Goal: Task Accomplishment & Management: Manage account settings

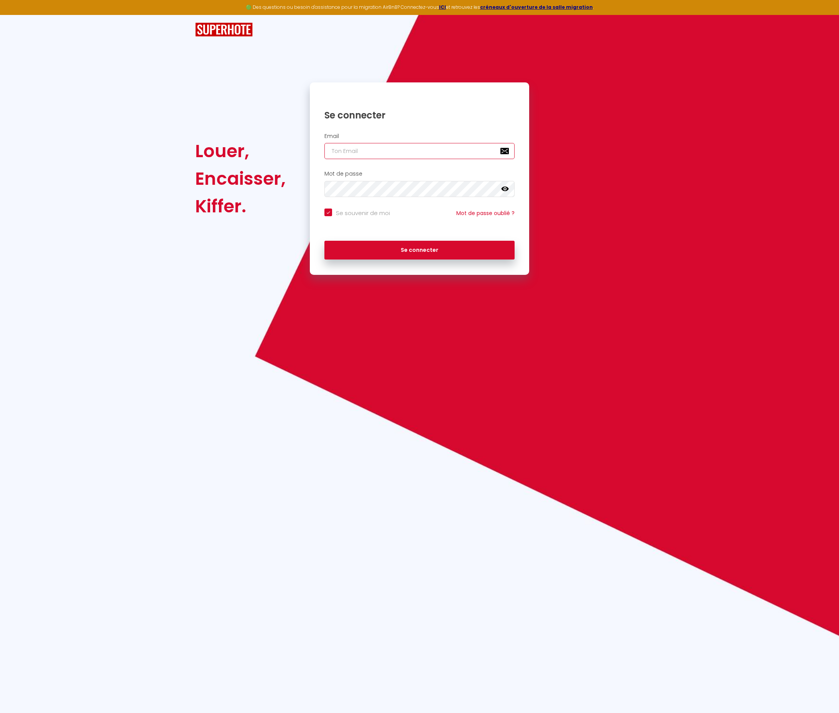
click at [377, 149] on input "email" at bounding box center [419, 151] width 190 height 16
type input "[PERSON_NAME][EMAIL_ADDRESS][DOMAIN_NAME]"
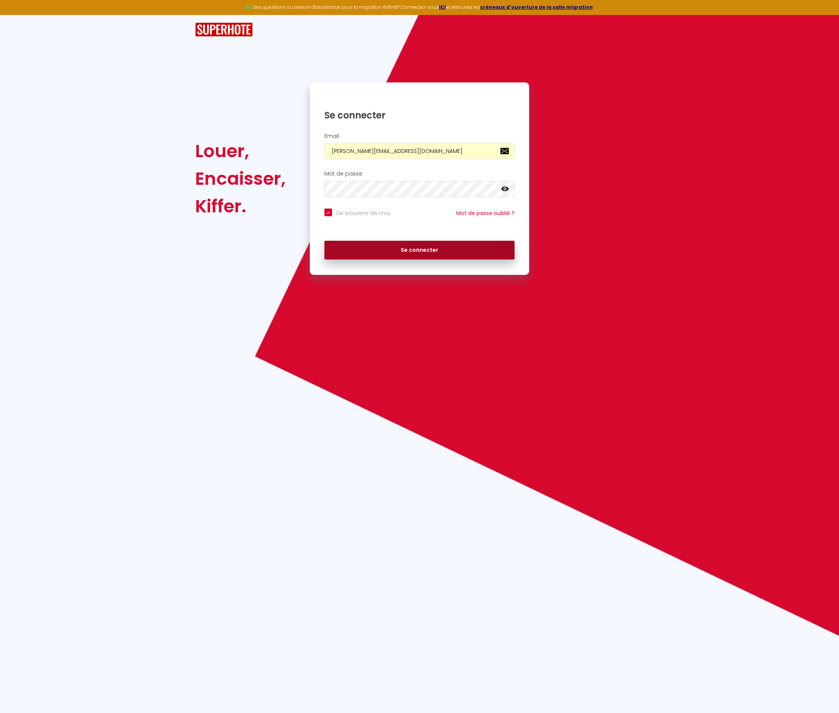
click at [417, 249] on button "Se connecter" at bounding box center [419, 250] width 190 height 19
checkbox input "true"
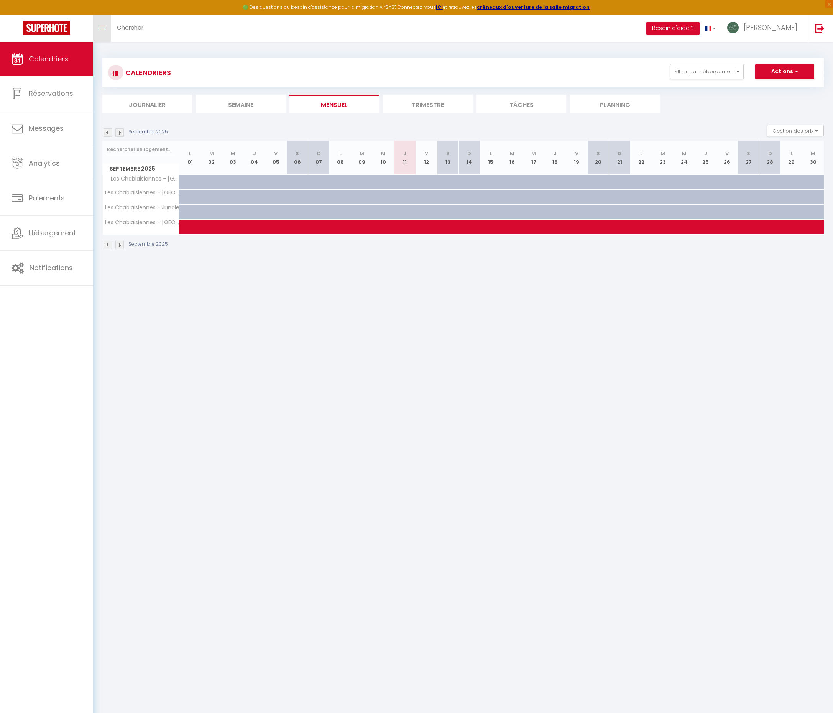
click at [101, 28] on span at bounding box center [102, 28] width 7 height 1
click at [55, 91] on span "Réservations" at bounding box center [51, 94] width 44 height 10
select select "not_cancelled"
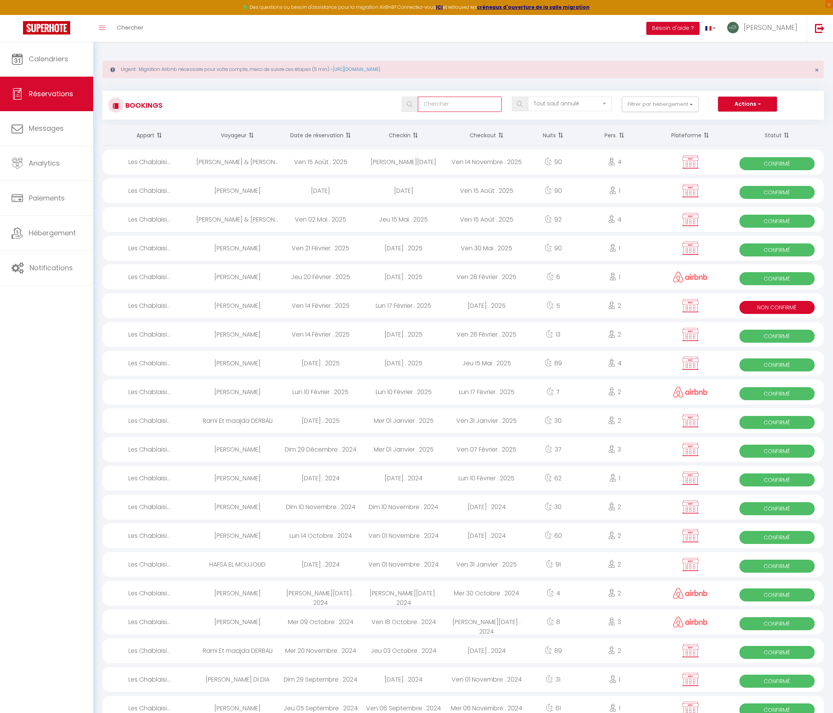
click at [468, 104] on input "text" at bounding box center [460, 104] width 84 height 15
type input "louyer"
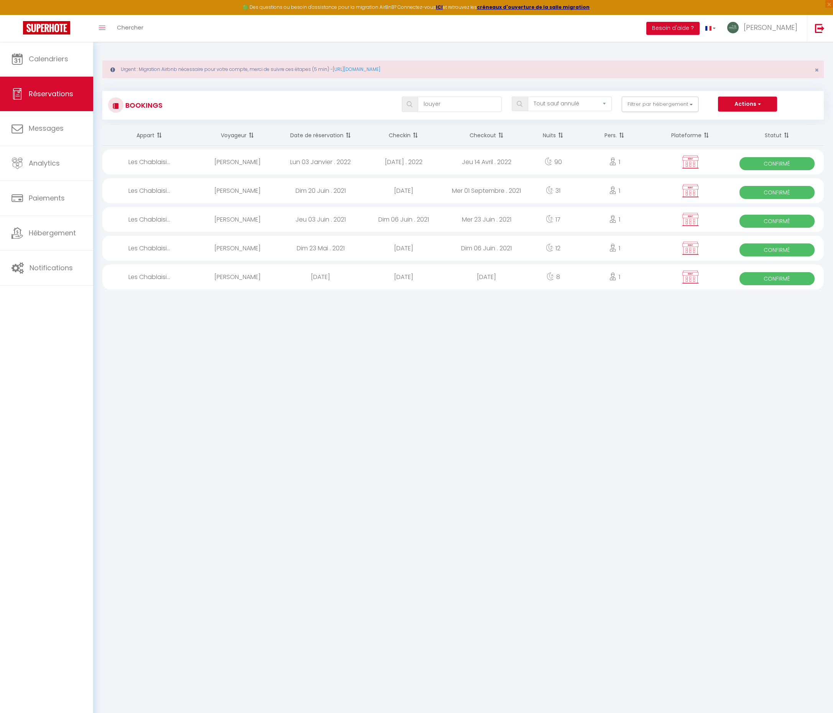
click at [235, 161] on div "[PERSON_NAME]" at bounding box center [237, 161] width 83 height 25
select select "OK"
select select "KO"
select select "0"
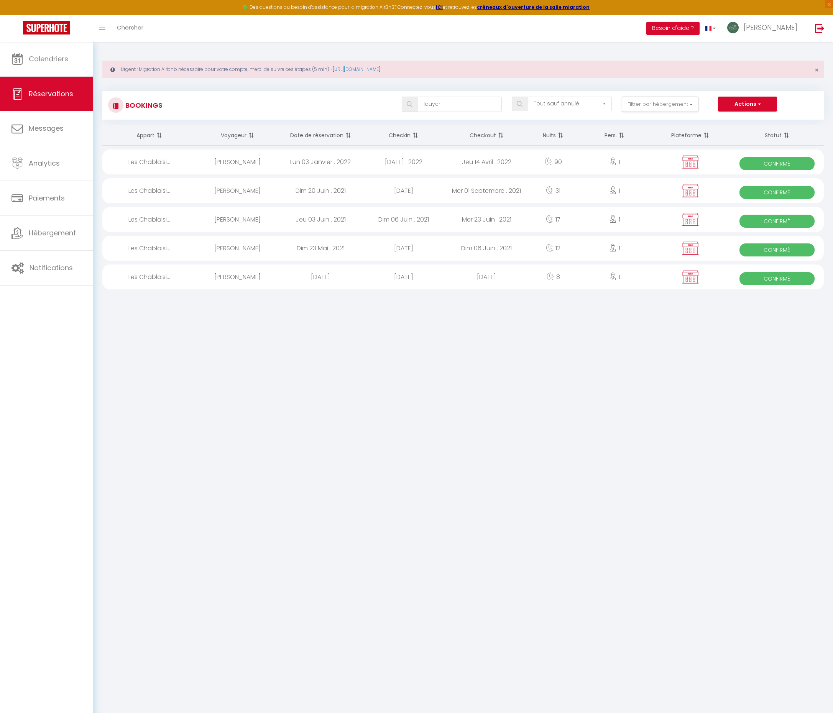
select select "1"
select select
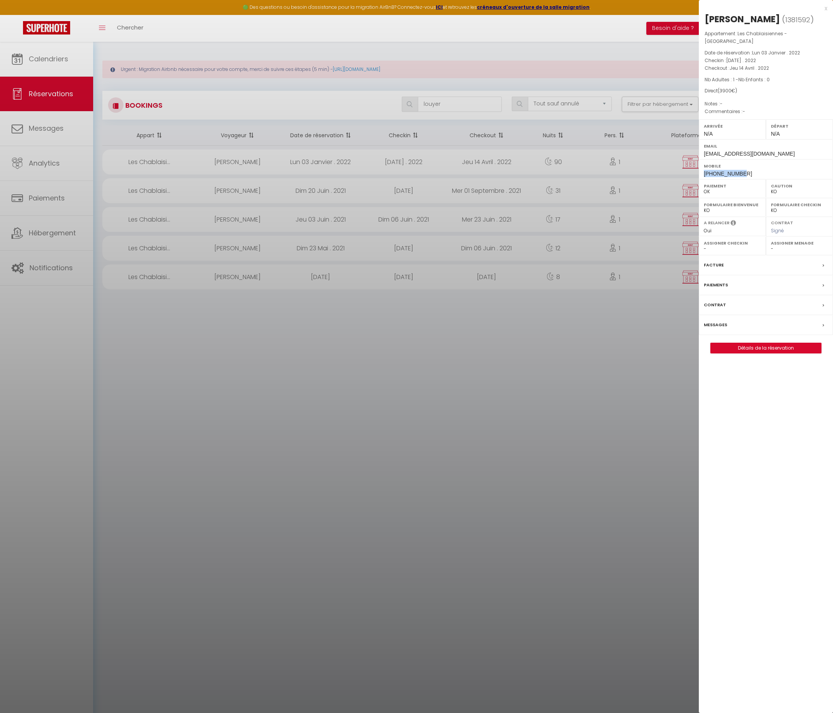
drag, startPoint x: 741, startPoint y: 166, endPoint x: 704, endPoint y: 166, distance: 36.8
click at [704, 166] on div "Mobile [PHONE_NUMBER]" at bounding box center [766, 169] width 134 height 20
copy span "[PHONE_NUMBER]"
